Goal: Navigation & Orientation: Find specific page/section

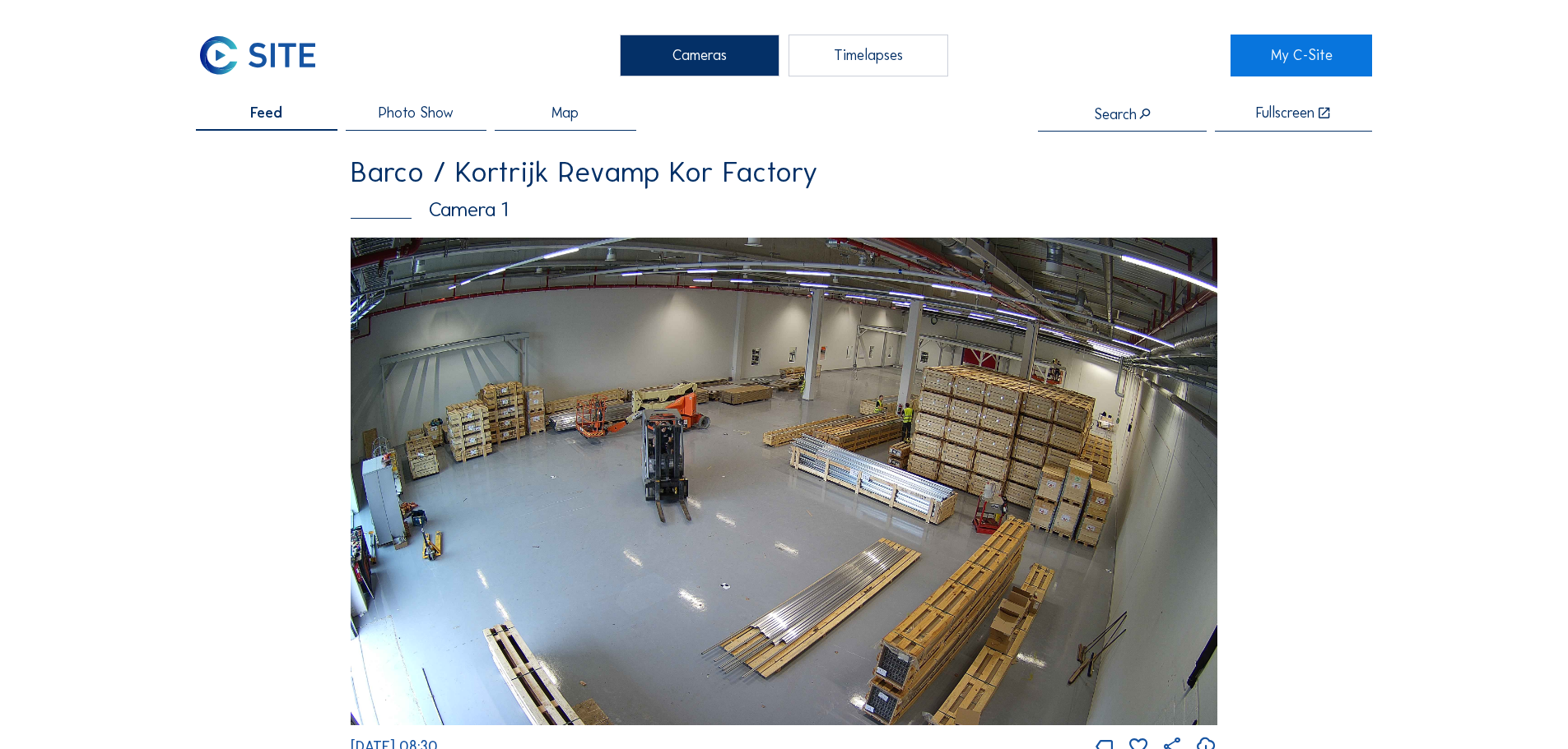
click at [869, 61] on div "Timelapses" at bounding box center [867, 55] width 160 height 41
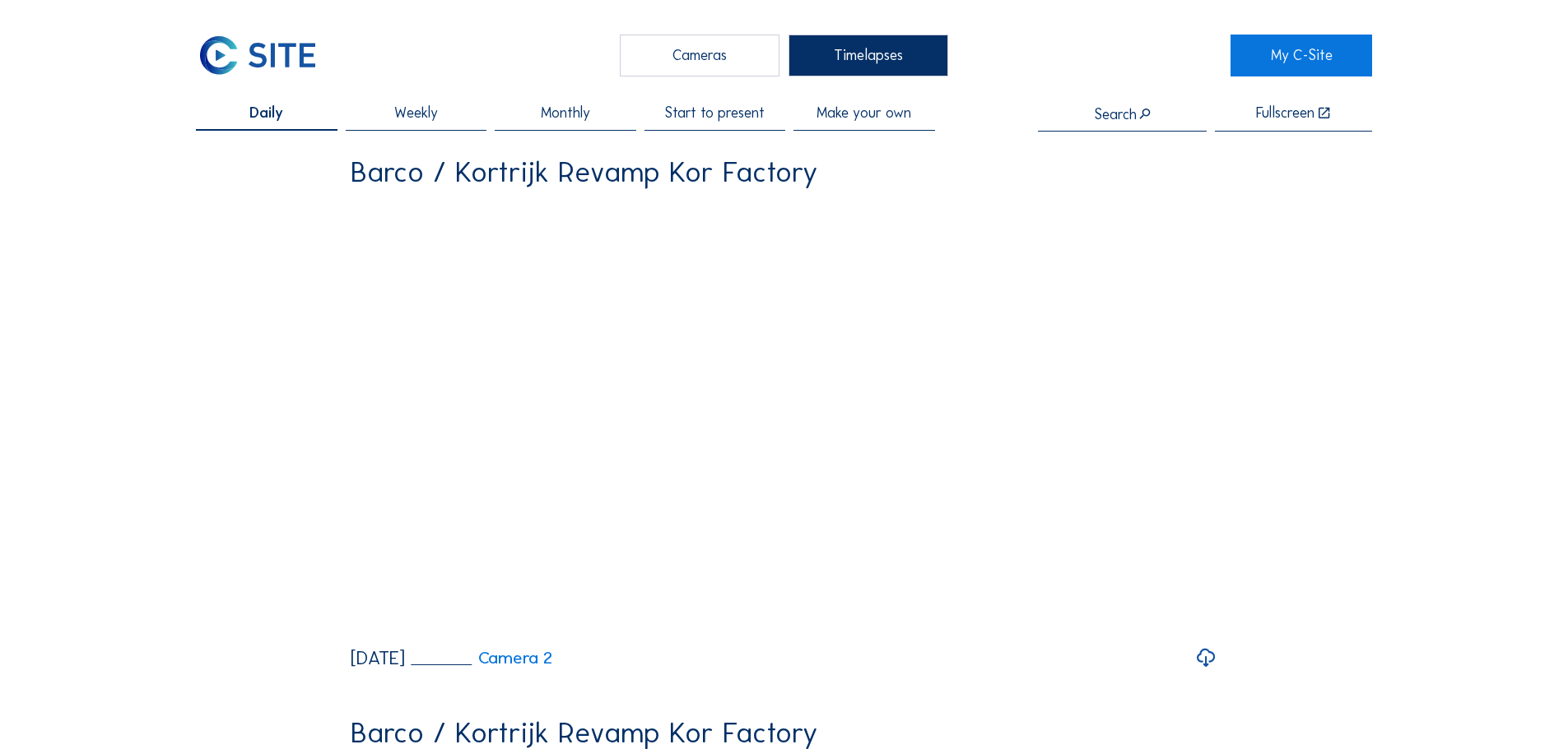
click at [709, 117] on span "Start to present" at bounding box center [714, 113] width 100 height 15
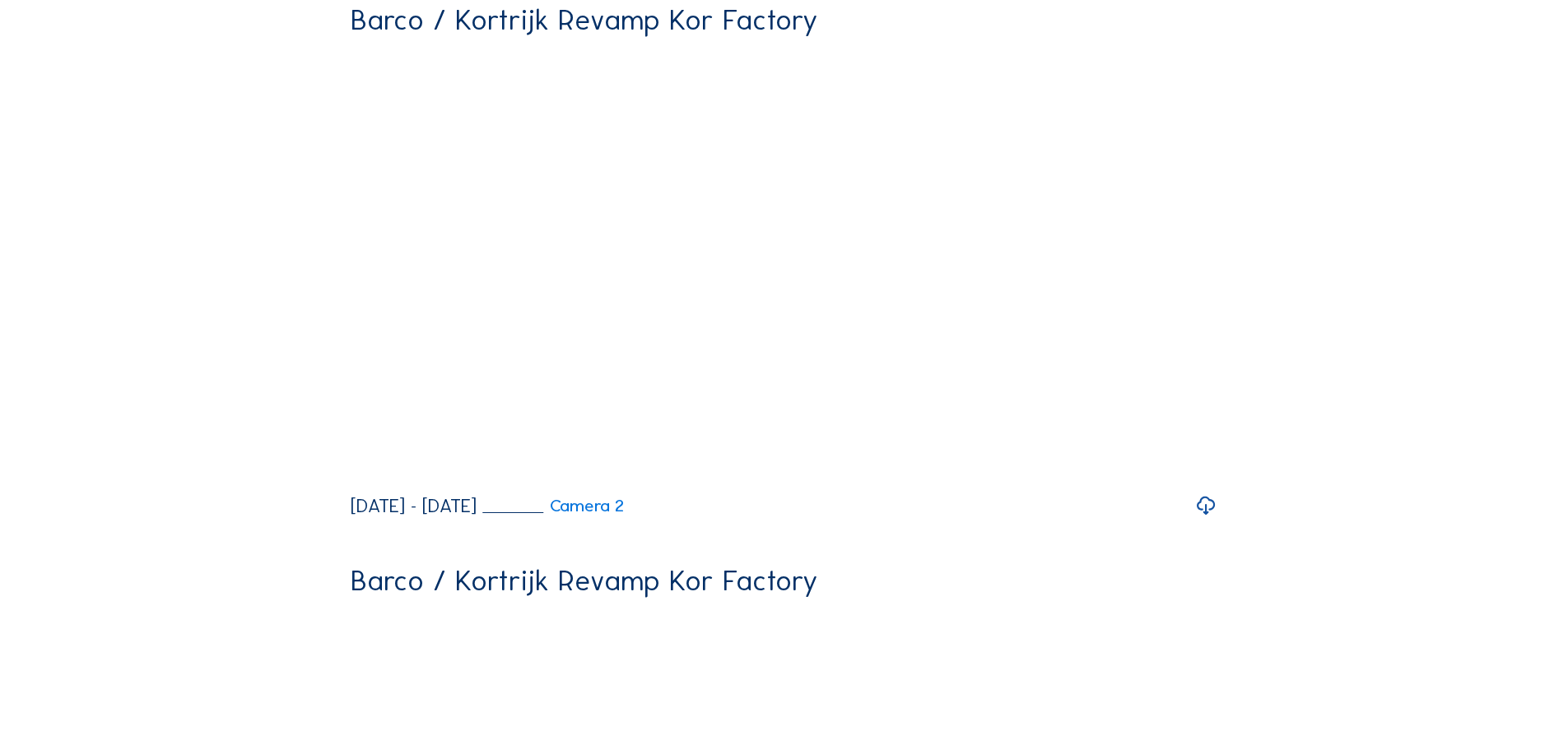
scroll to position [136, 0]
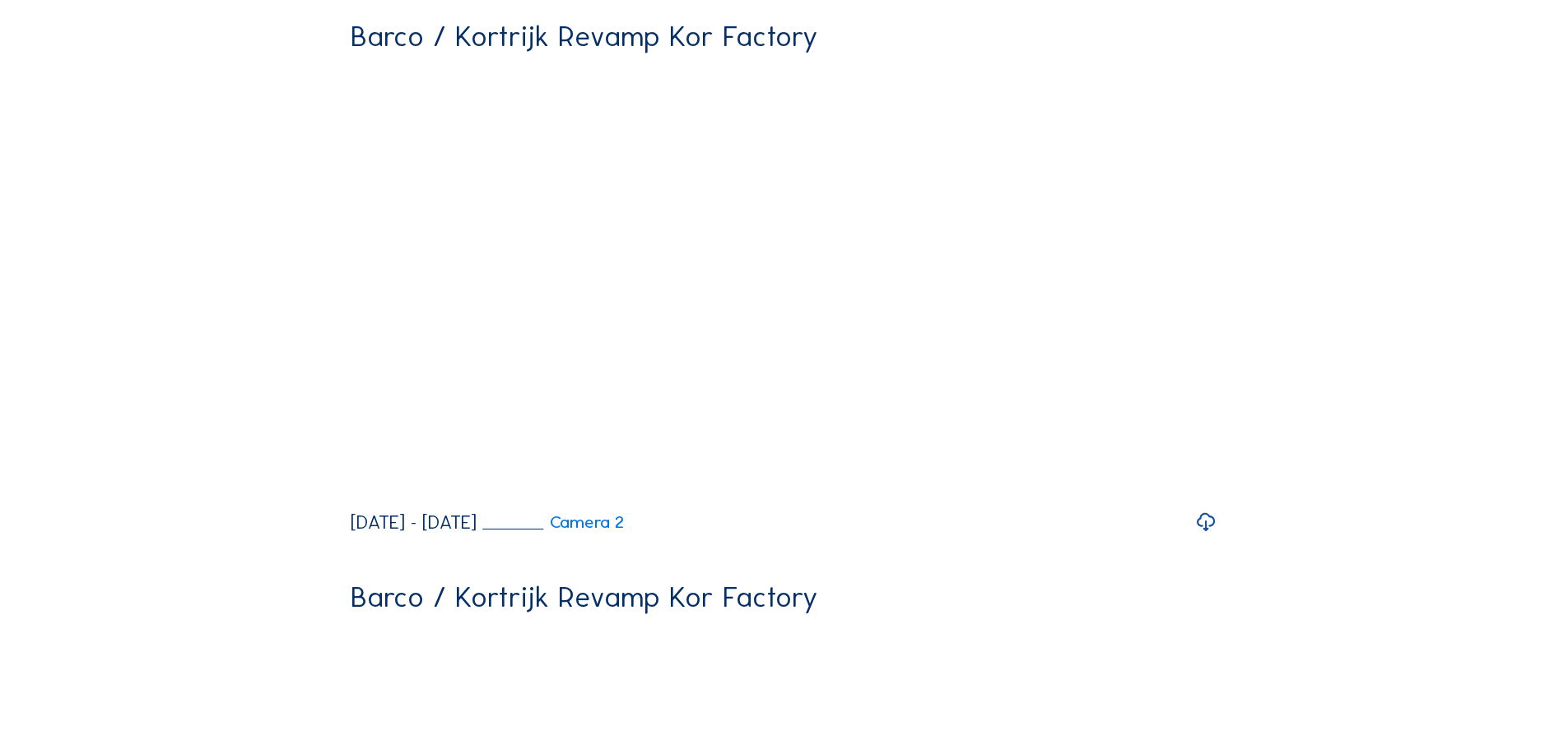
click at [1212, 537] on icon at bounding box center [1206, 523] width 22 height 27
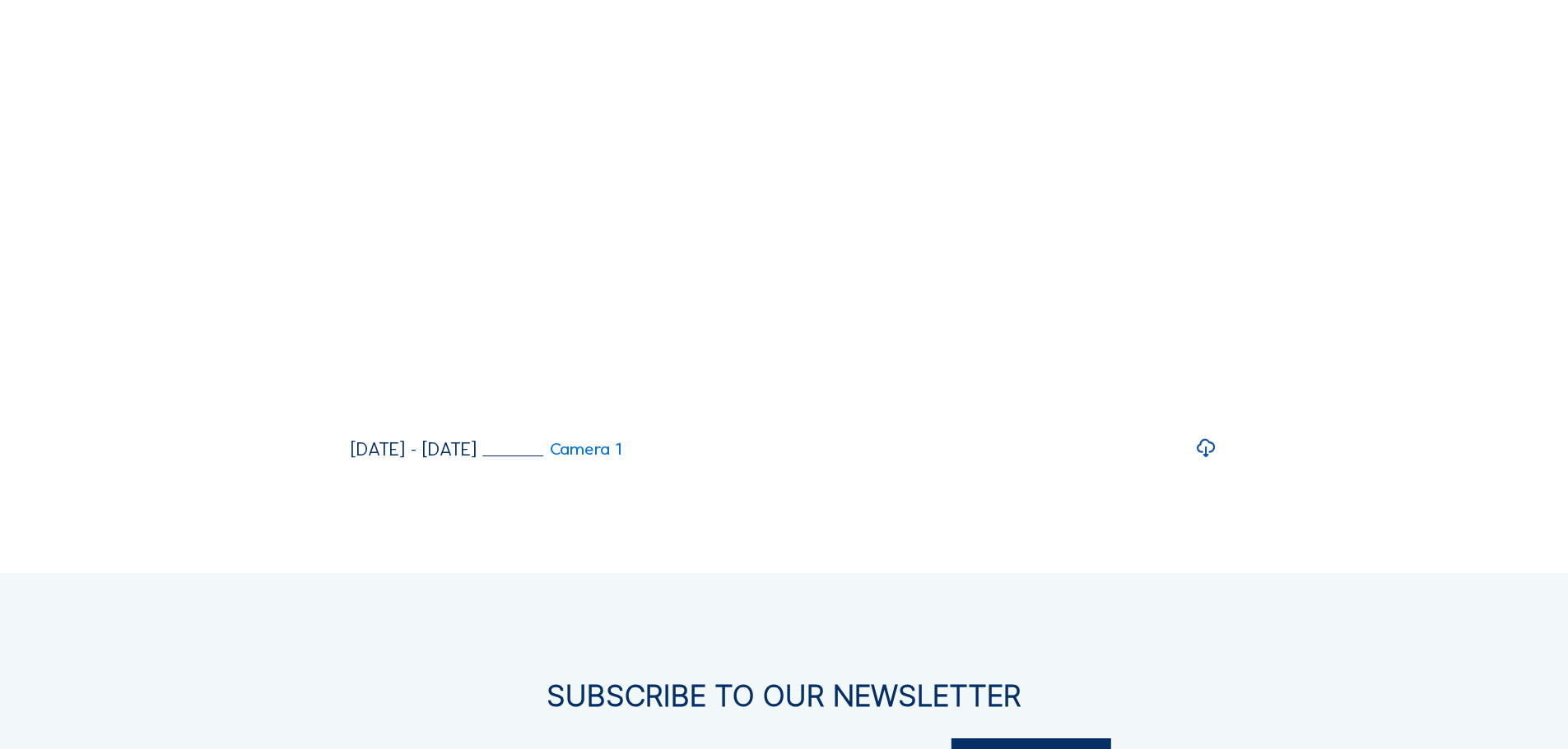
scroll to position [788, 0]
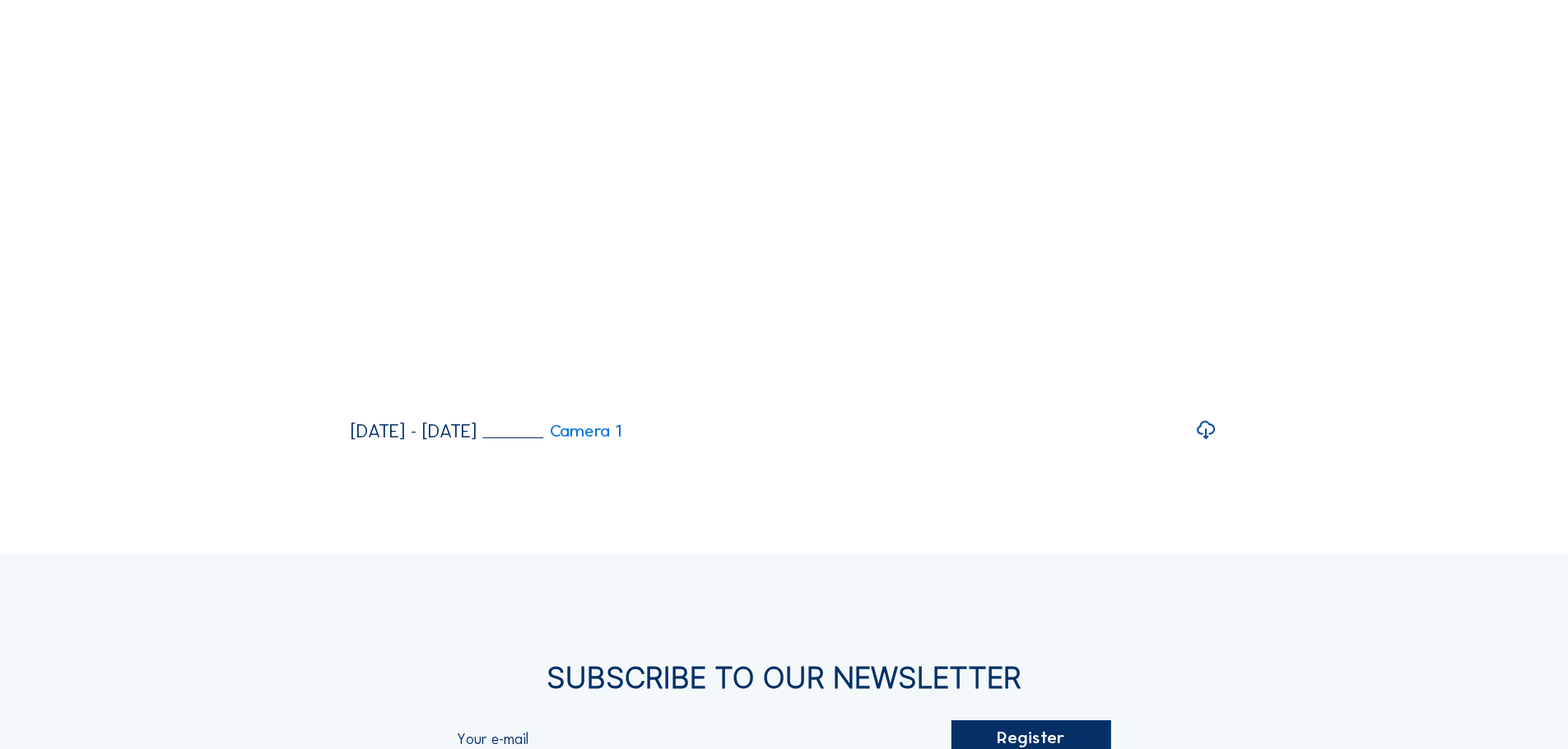
click at [1205, 444] on icon at bounding box center [1206, 431] width 22 height 27
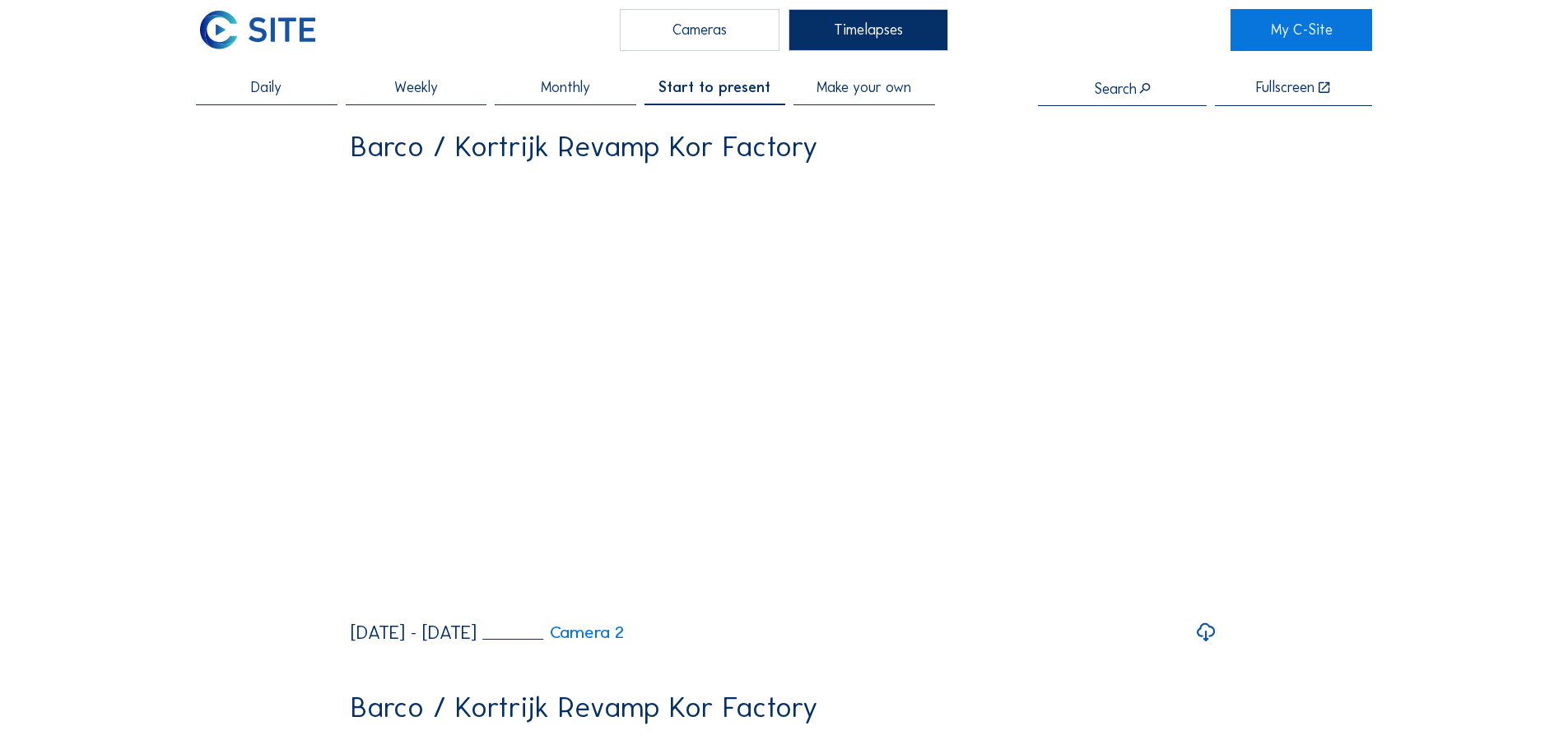
scroll to position [24, 0]
